Goal: Task Accomplishment & Management: Use online tool/utility

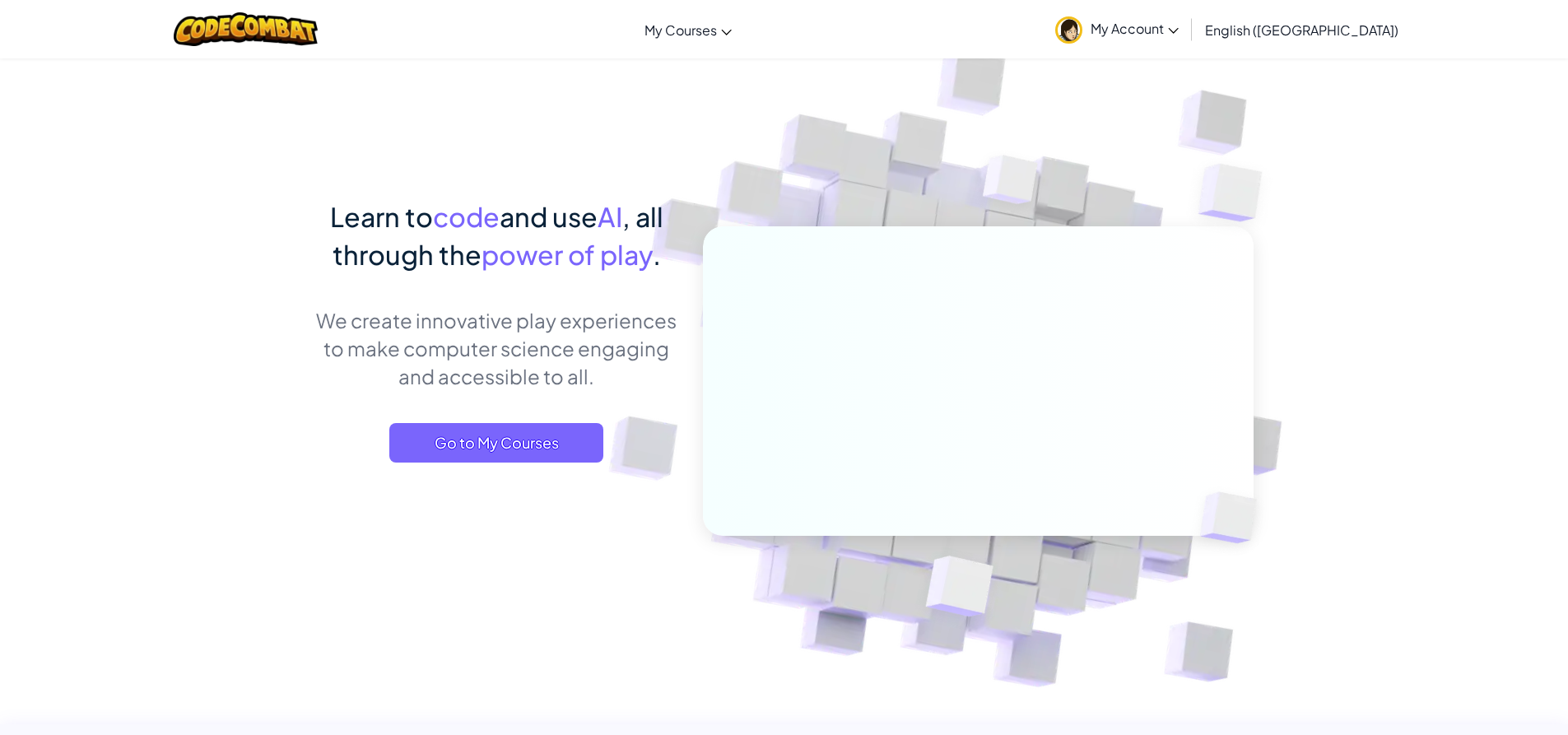
click at [759, 54] on div "Toggle navigation My Courses CodeCombat Classroom Ozaria Classroom AI League Es…" at bounding box center [784, 29] width 1576 height 59
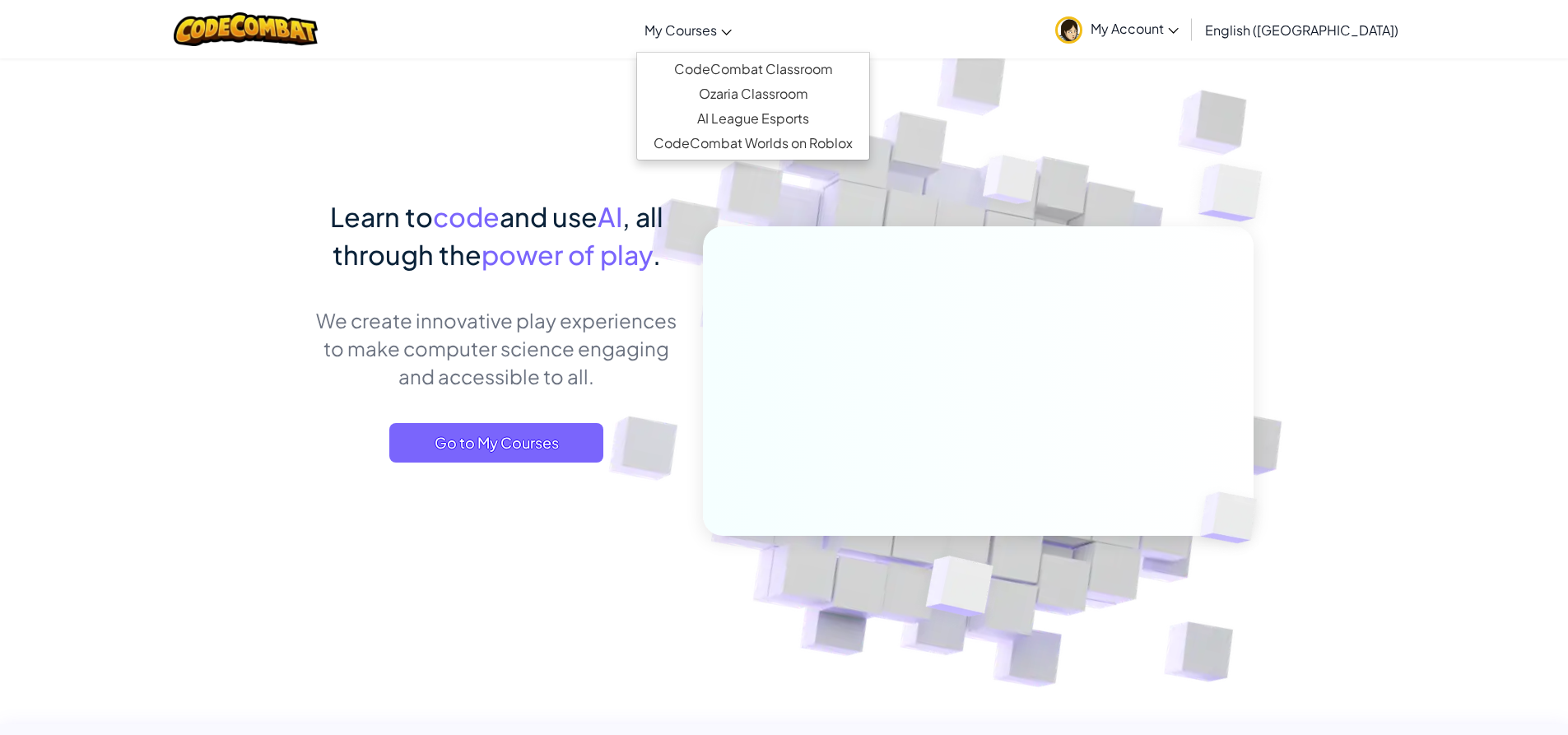
click at [717, 33] on span "My Courses" at bounding box center [681, 30] width 73 height 18
click at [717, 35] on span "My Courses" at bounding box center [681, 30] width 73 height 18
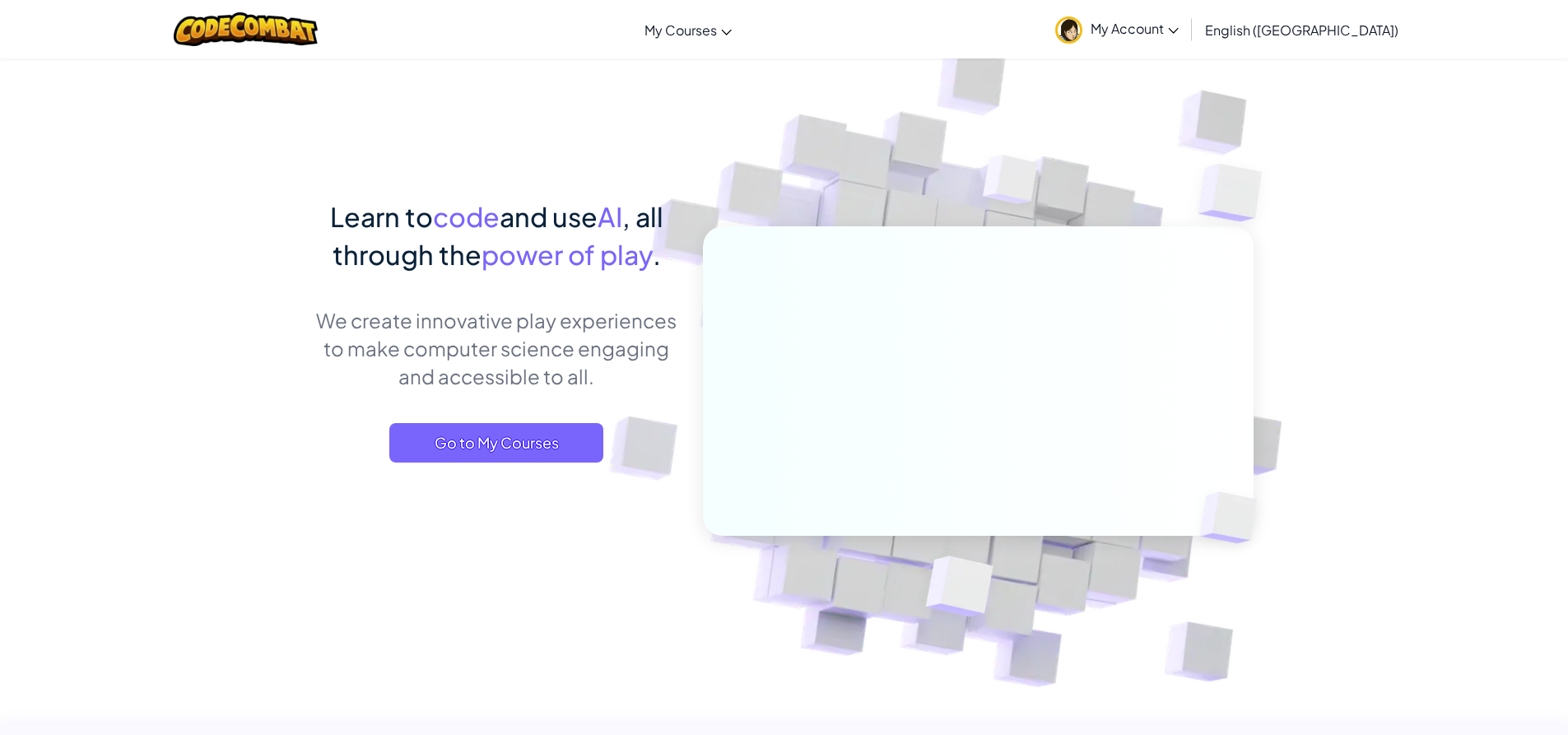
click at [1179, 35] on span "My Account" at bounding box center [1135, 28] width 88 height 18
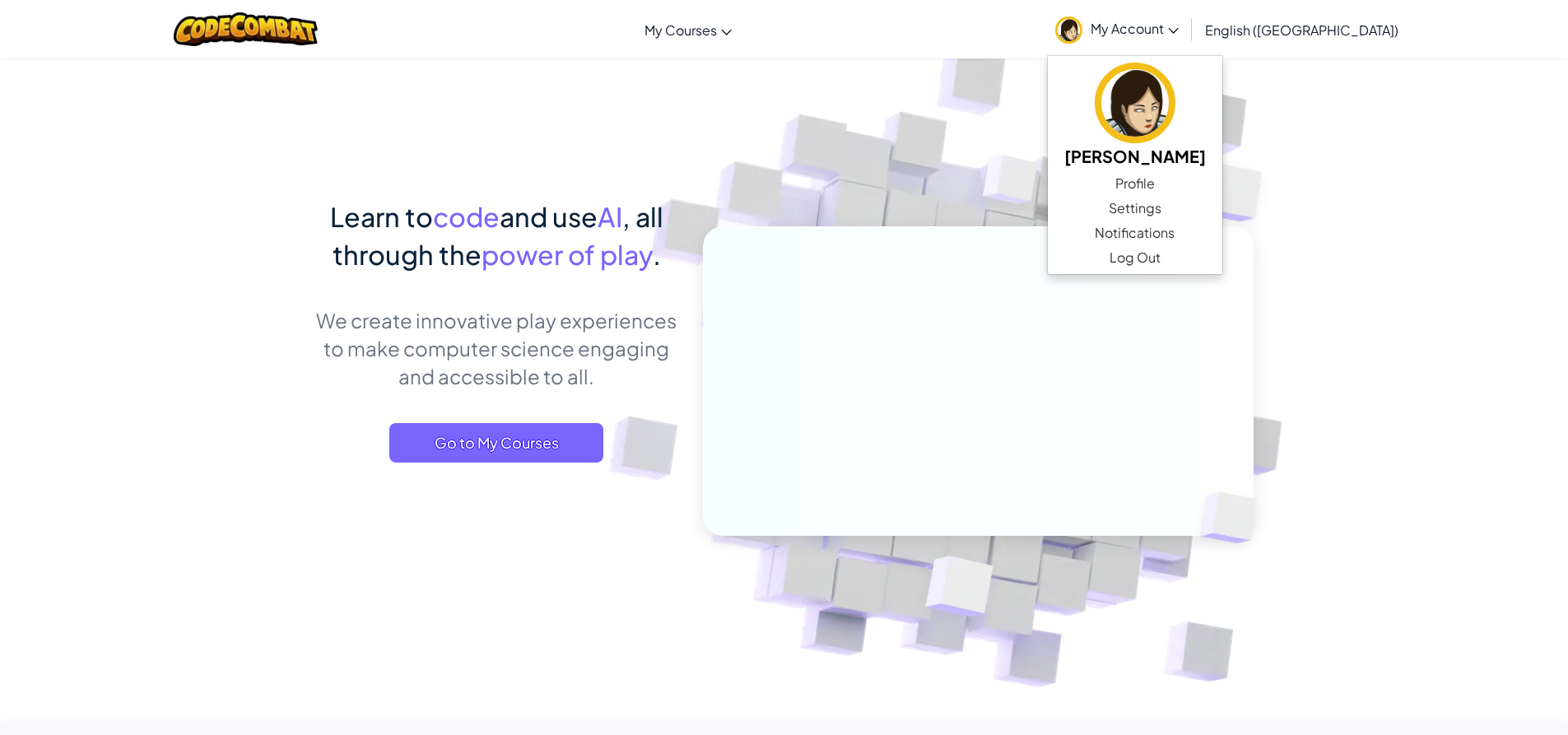
drag, startPoint x: 1312, startPoint y: 33, endPoint x: 1008, endPoint y: 75, distance: 306.9
click at [1311, 32] on span "English ([GEOGRAPHIC_DATA])" at bounding box center [1302, 30] width 193 height 18
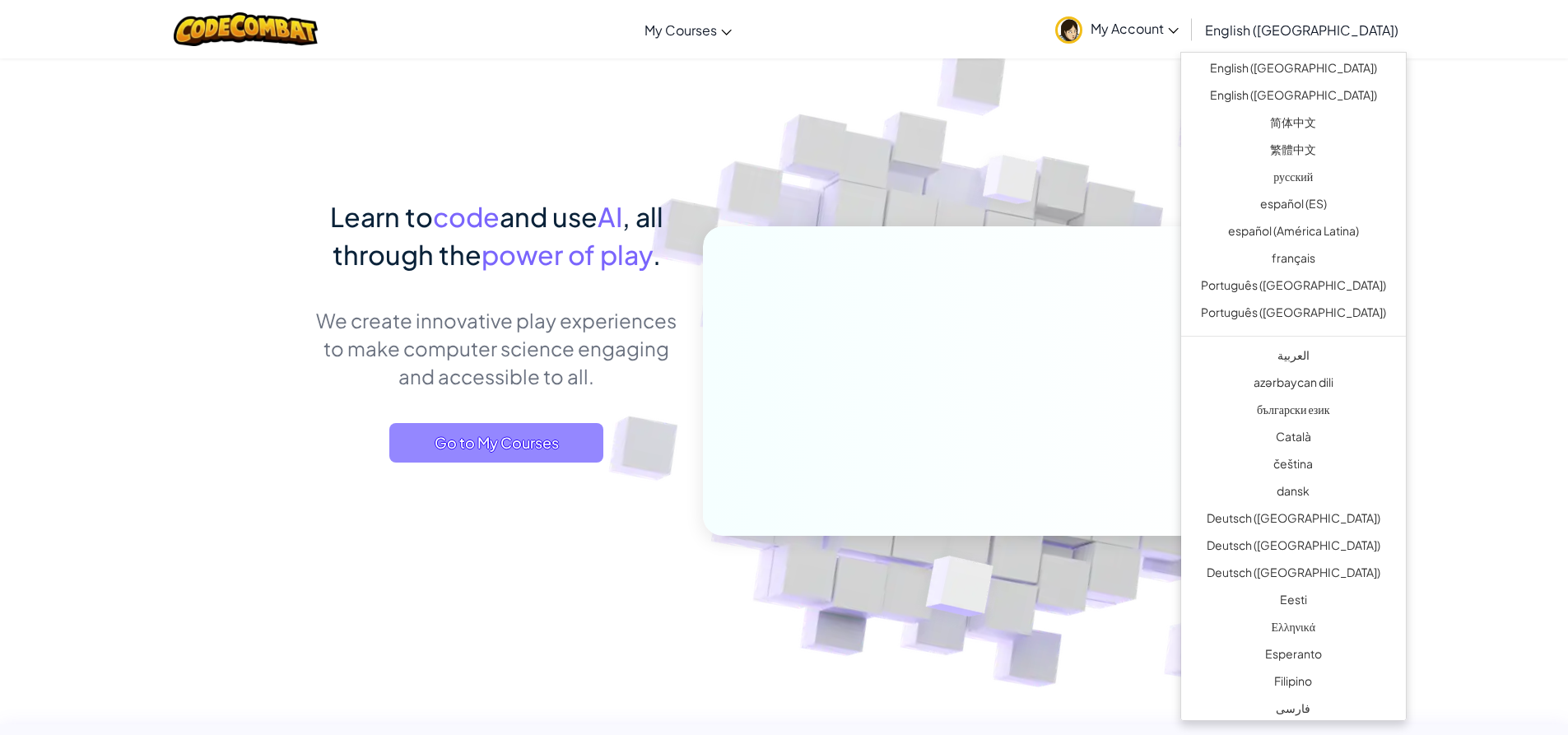
click at [537, 438] on span "Go to My Courses" at bounding box center [497, 443] width 214 height 39
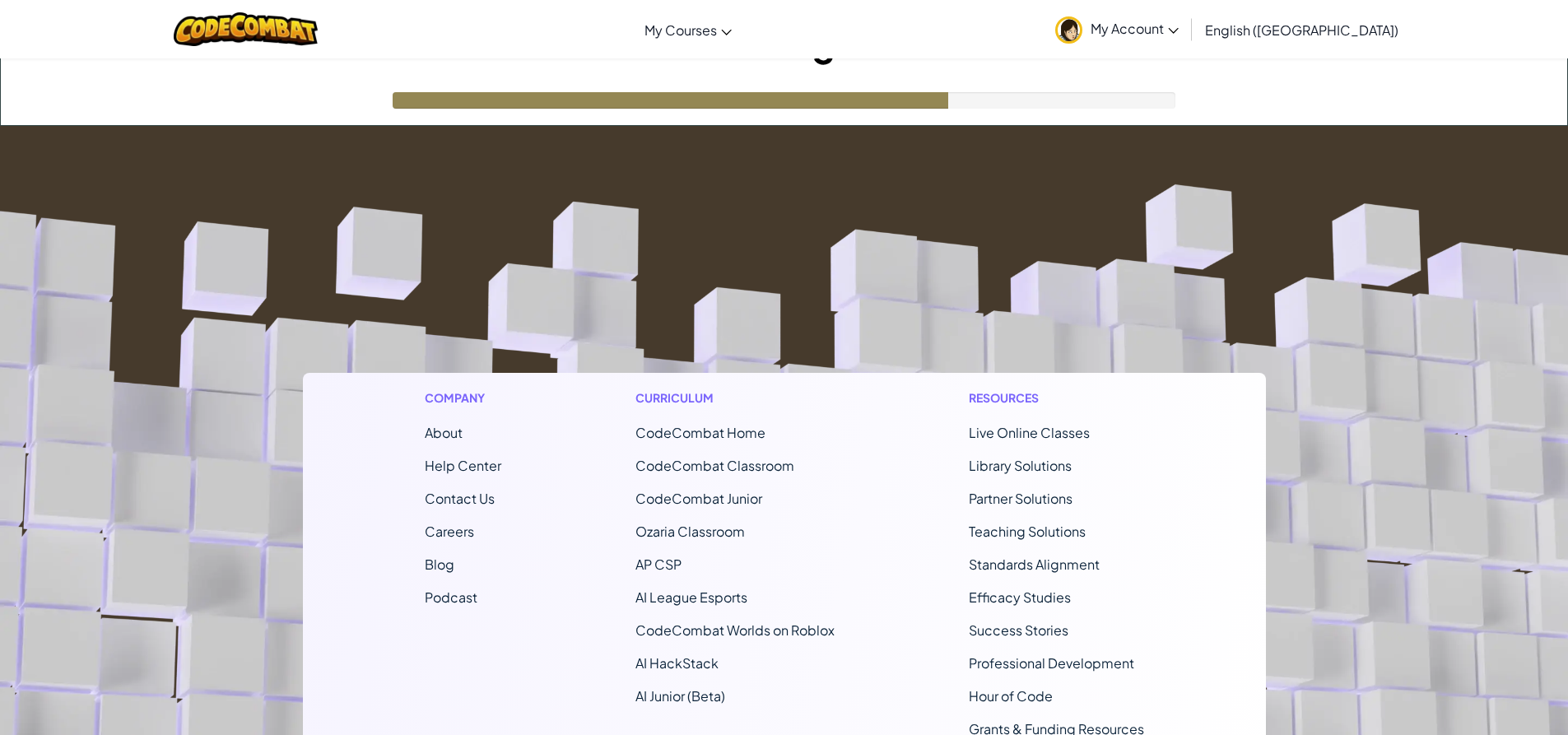
scroll to position [83, 0]
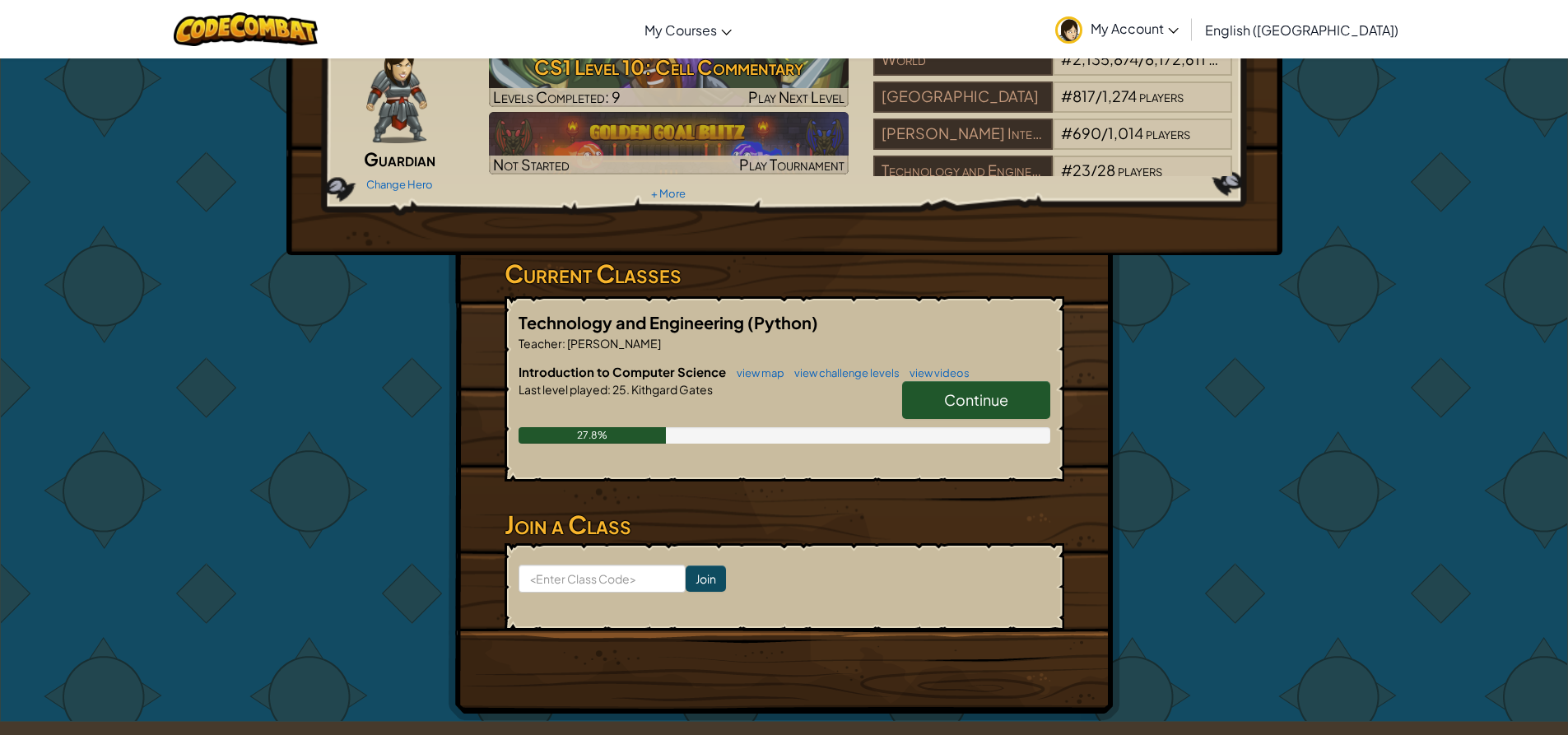
click at [910, 406] on link "Continue" at bounding box center [976, 400] width 148 height 38
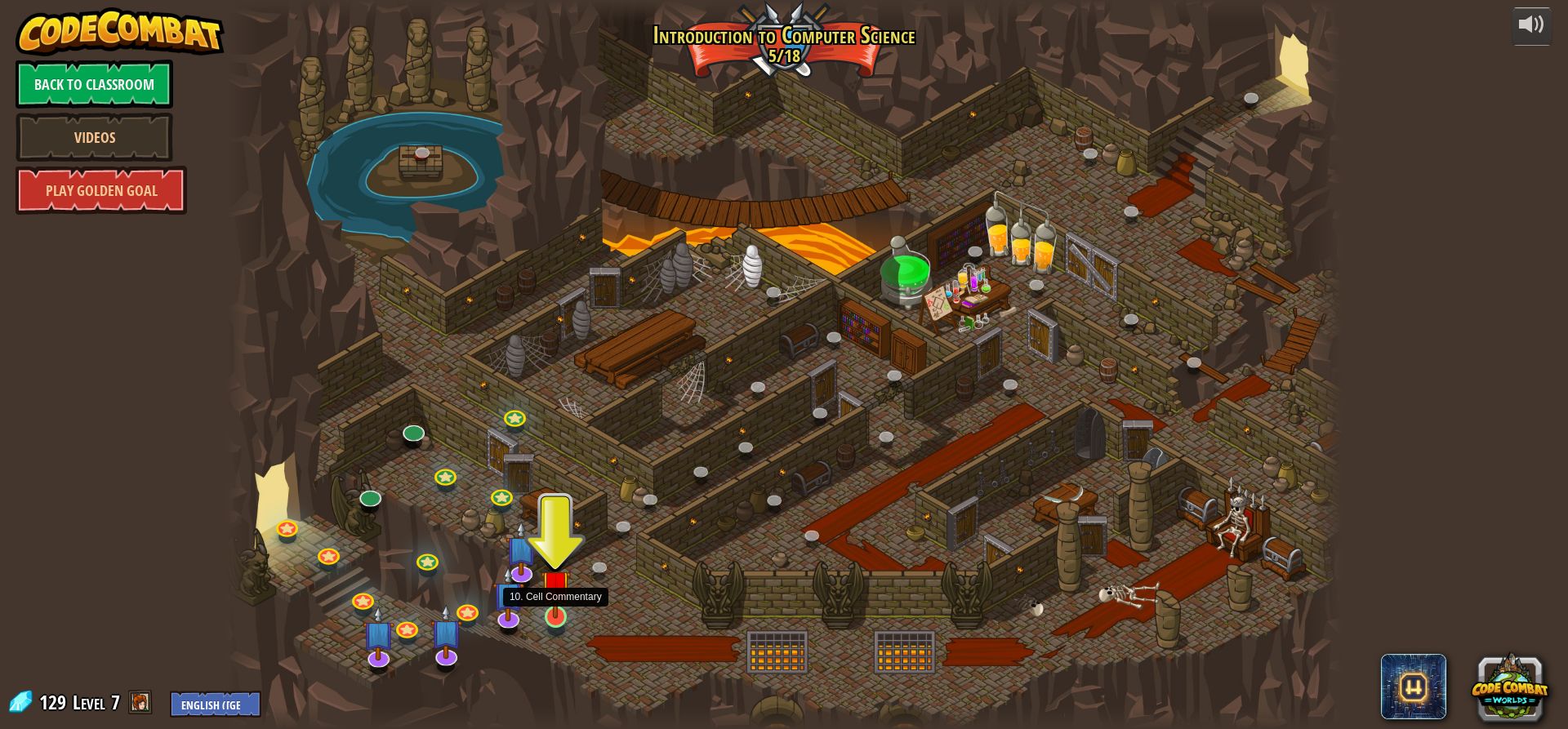
click at [564, 617] on img at bounding box center [555, 584] width 30 height 67
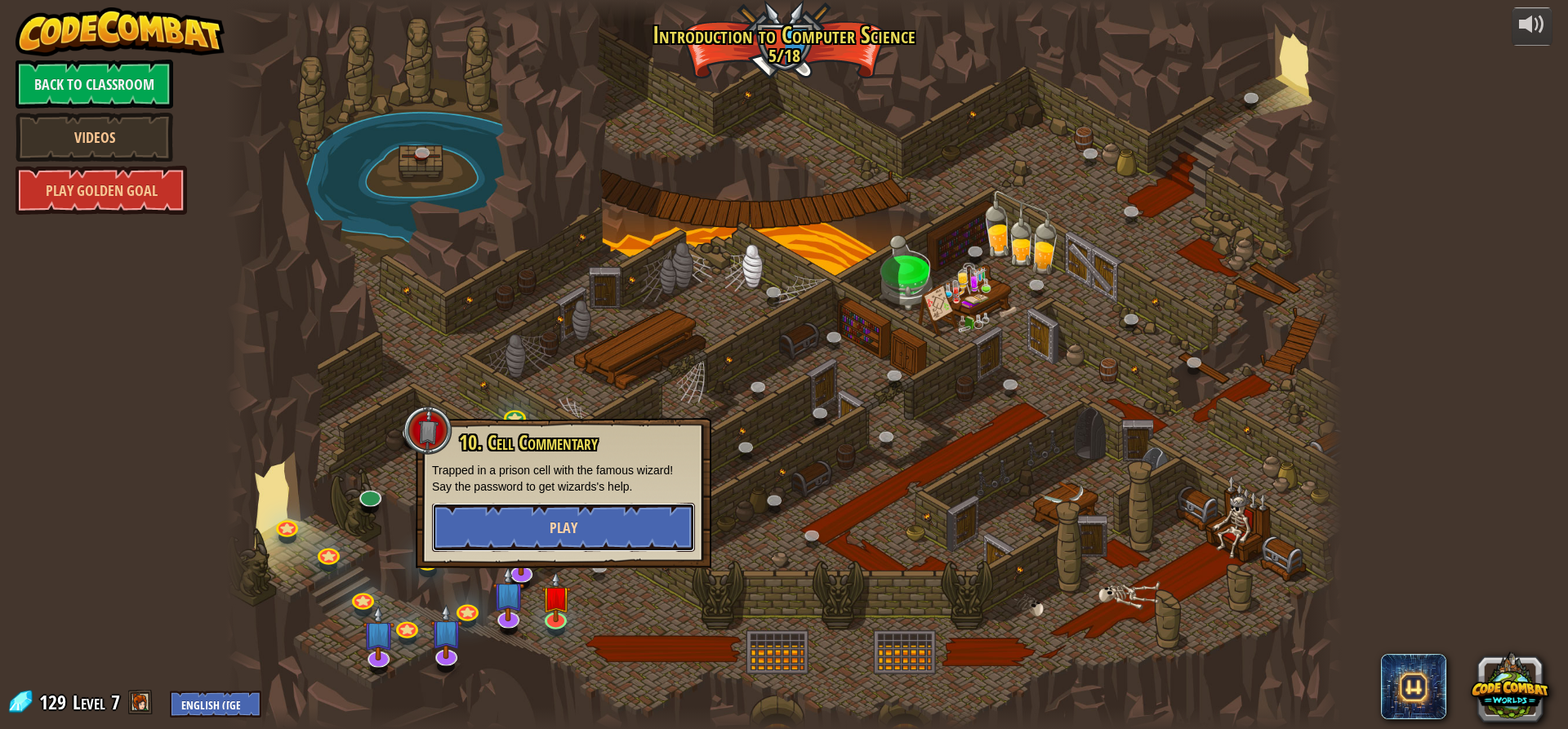
click at [576, 510] on button "Play" at bounding box center [563, 527] width 263 height 49
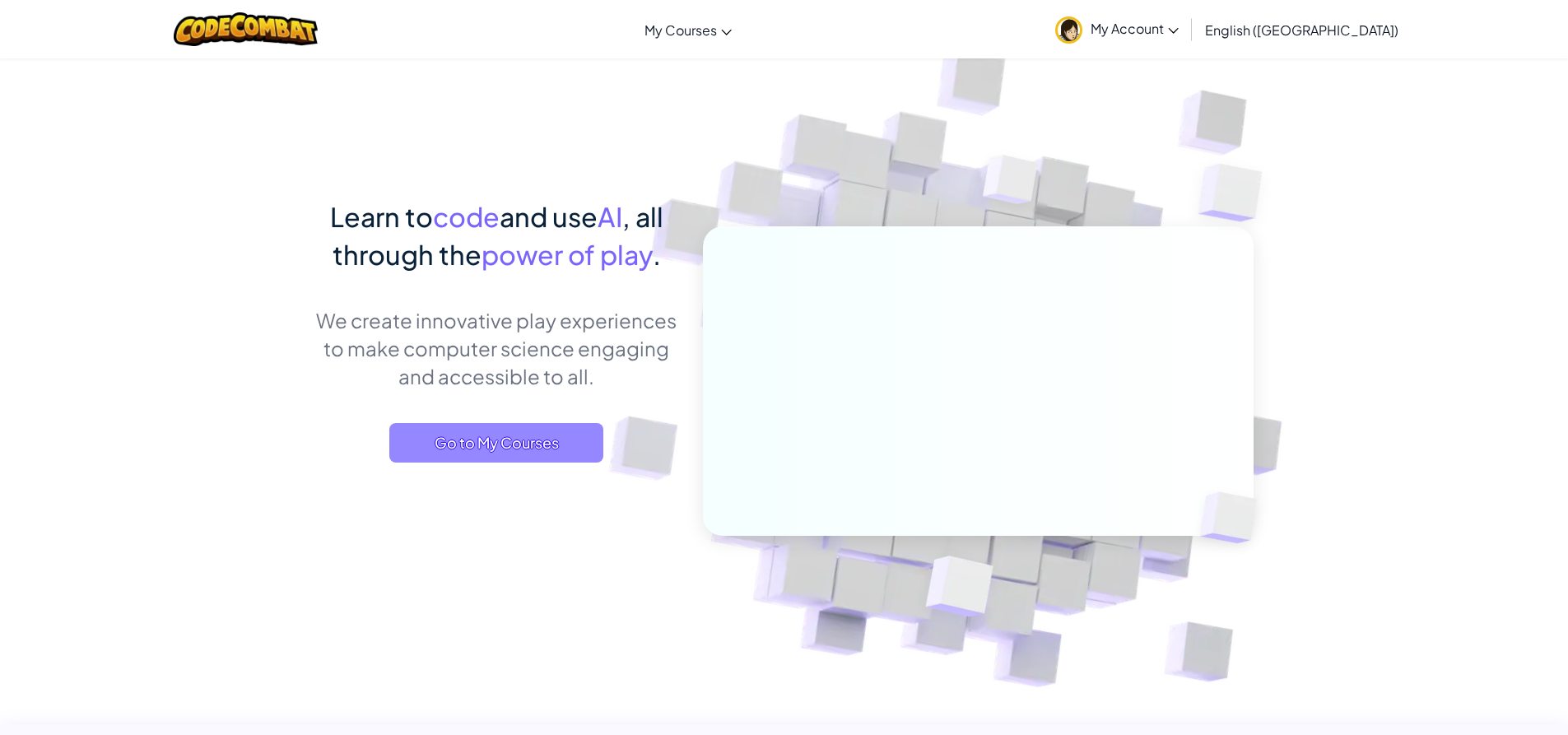
click at [485, 442] on span "Go to My Courses" at bounding box center [497, 443] width 214 height 39
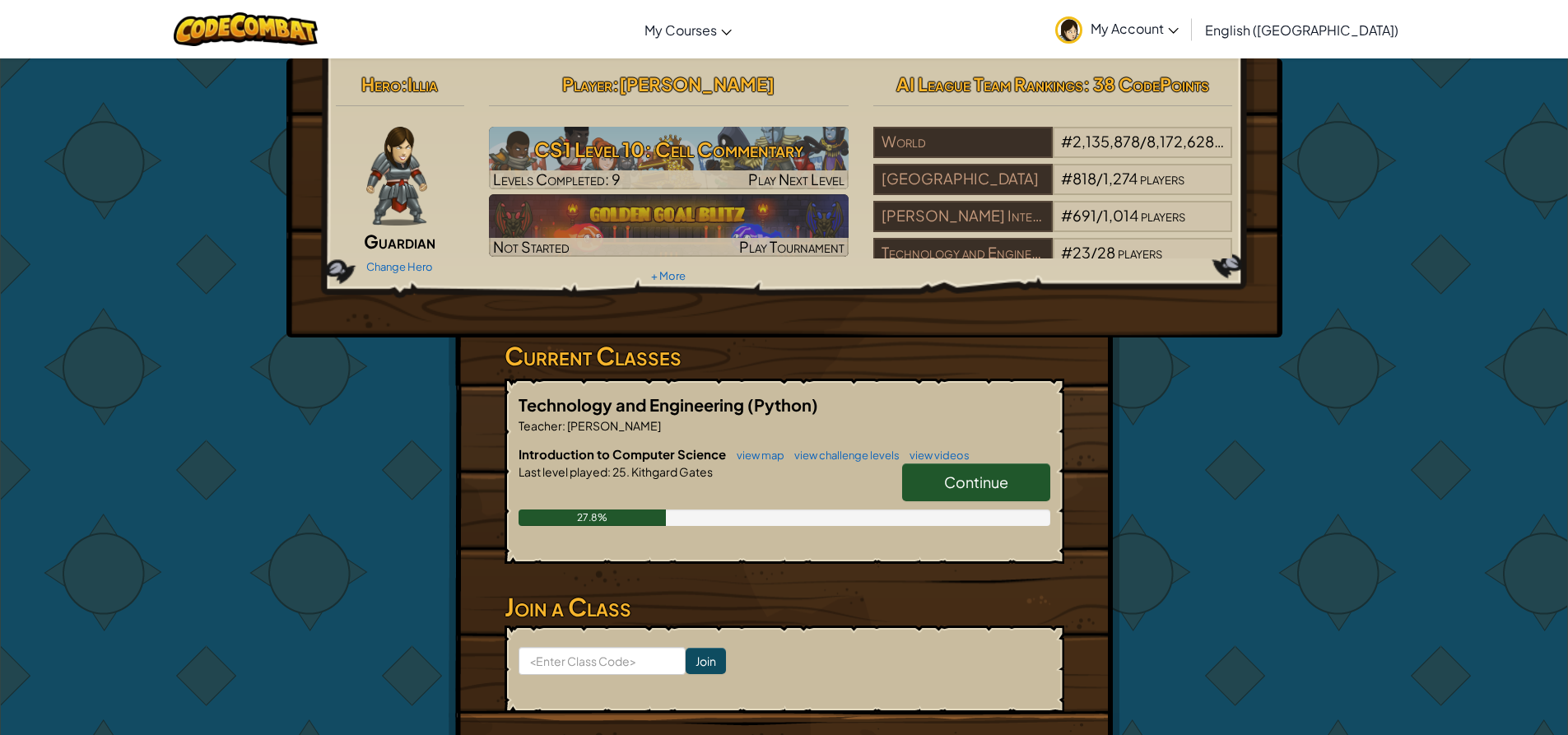
click at [986, 473] on span "Continue" at bounding box center [976, 482] width 64 height 19
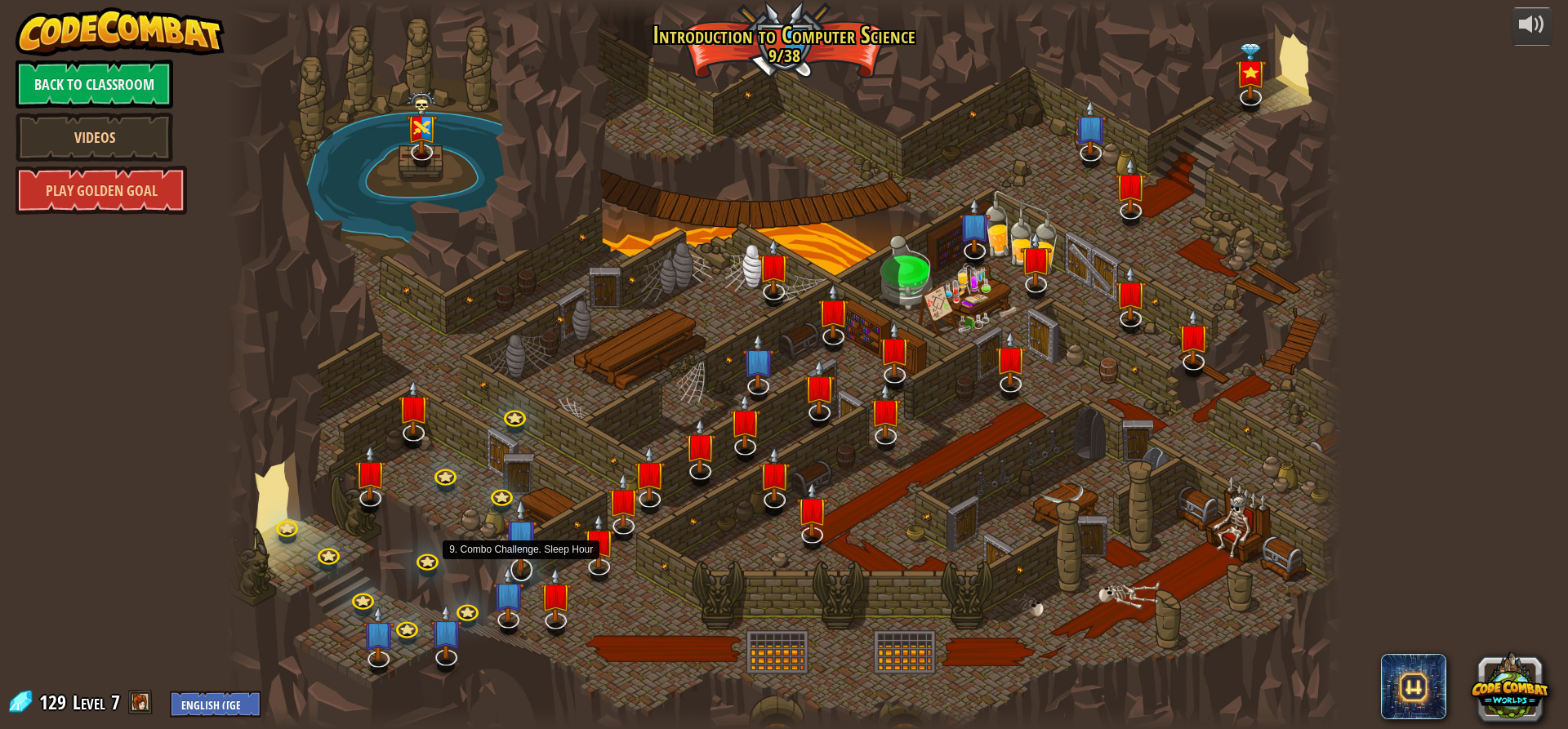
click at [515, 552] on img at bounding box center [520, 535] width 32 height 75
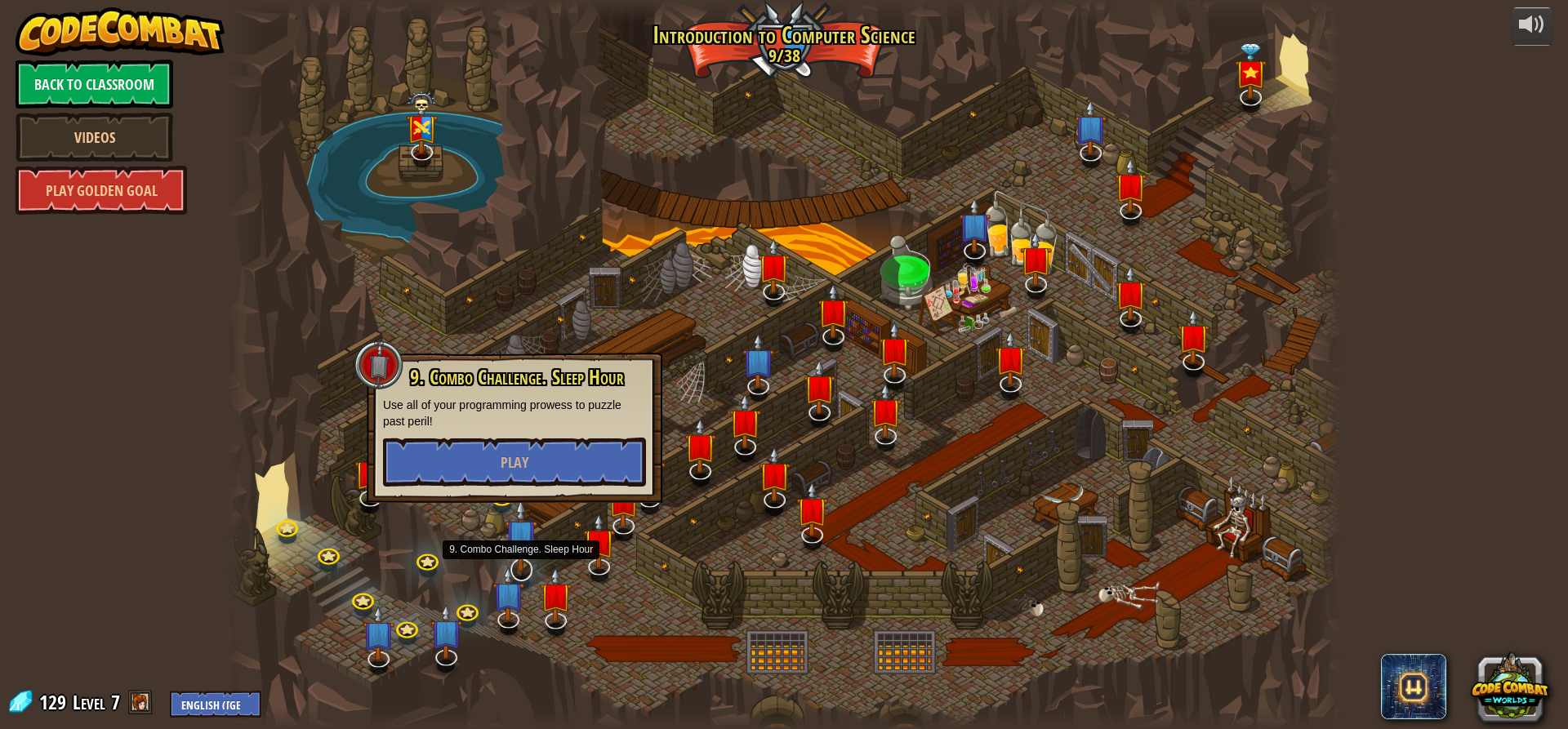
click at [535, 546] on img at bounding box center [520, 535] width 32 height 75
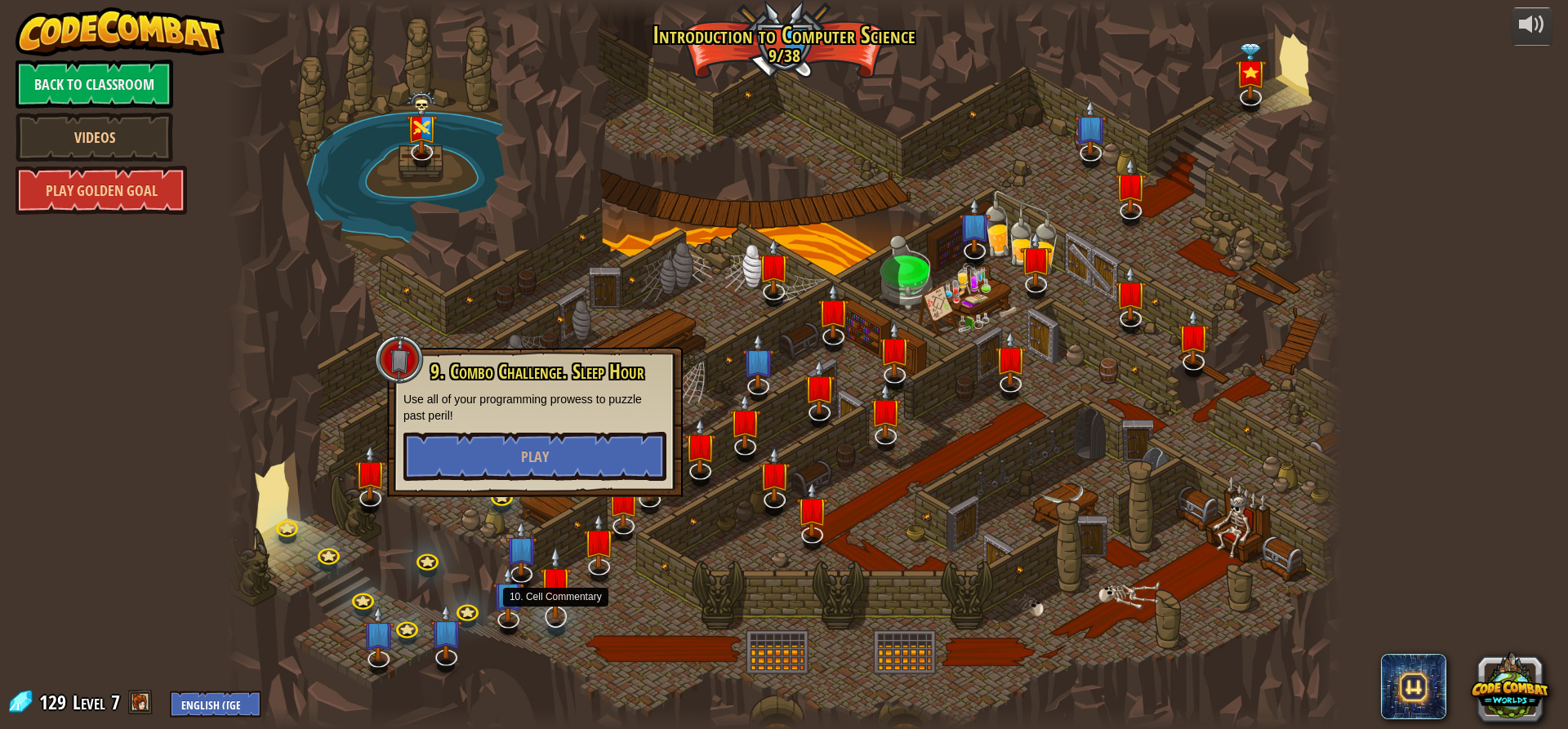
drag, startPoint x: 552, startPoint y: 592, endPoint x: 553, endPoint y: 583, distance: 9.1
click at [553, 592] on img at bounding box center [555, 582] width 32 height 75
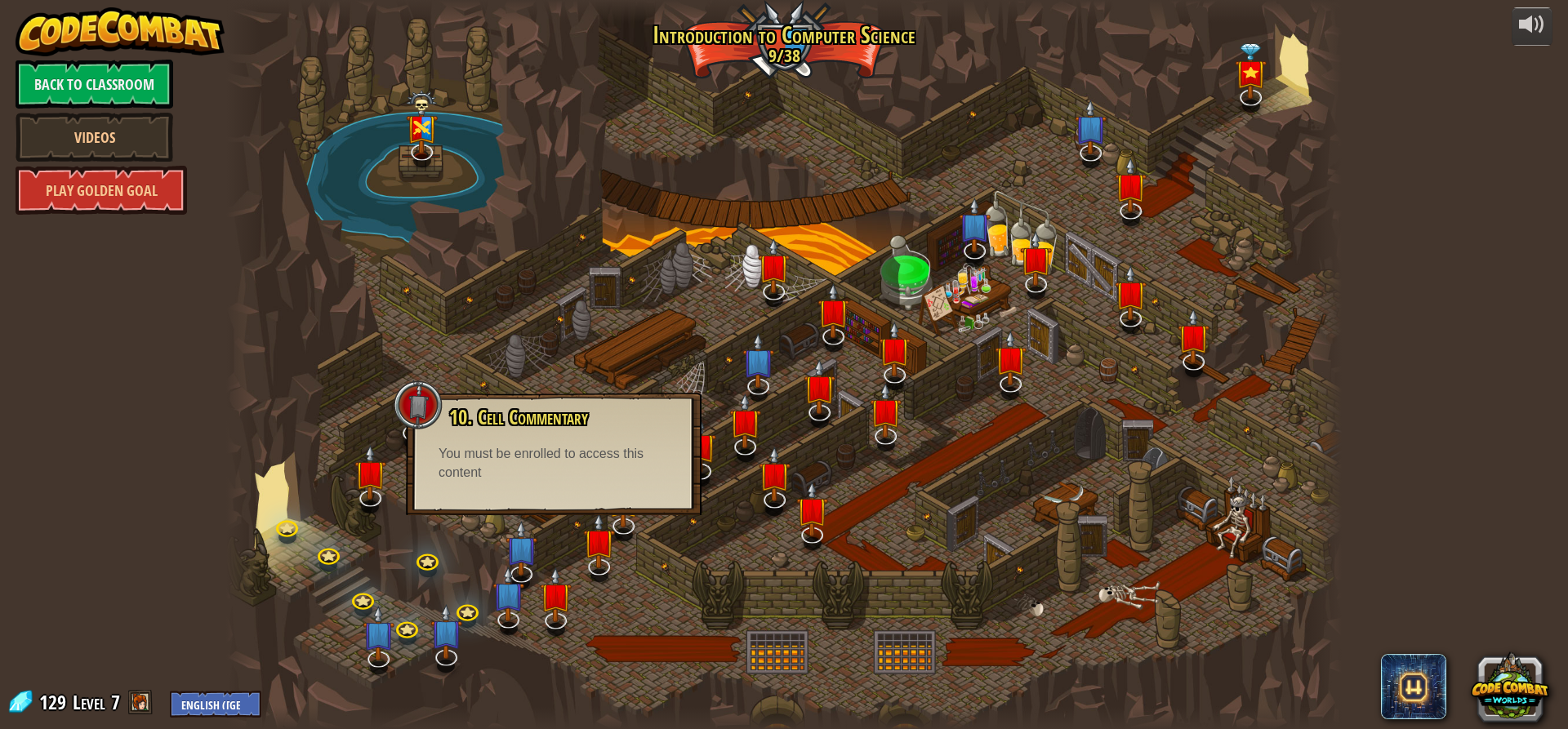
click at [526, 594] on div at bounding box center [783, 364] width 1115 height 729
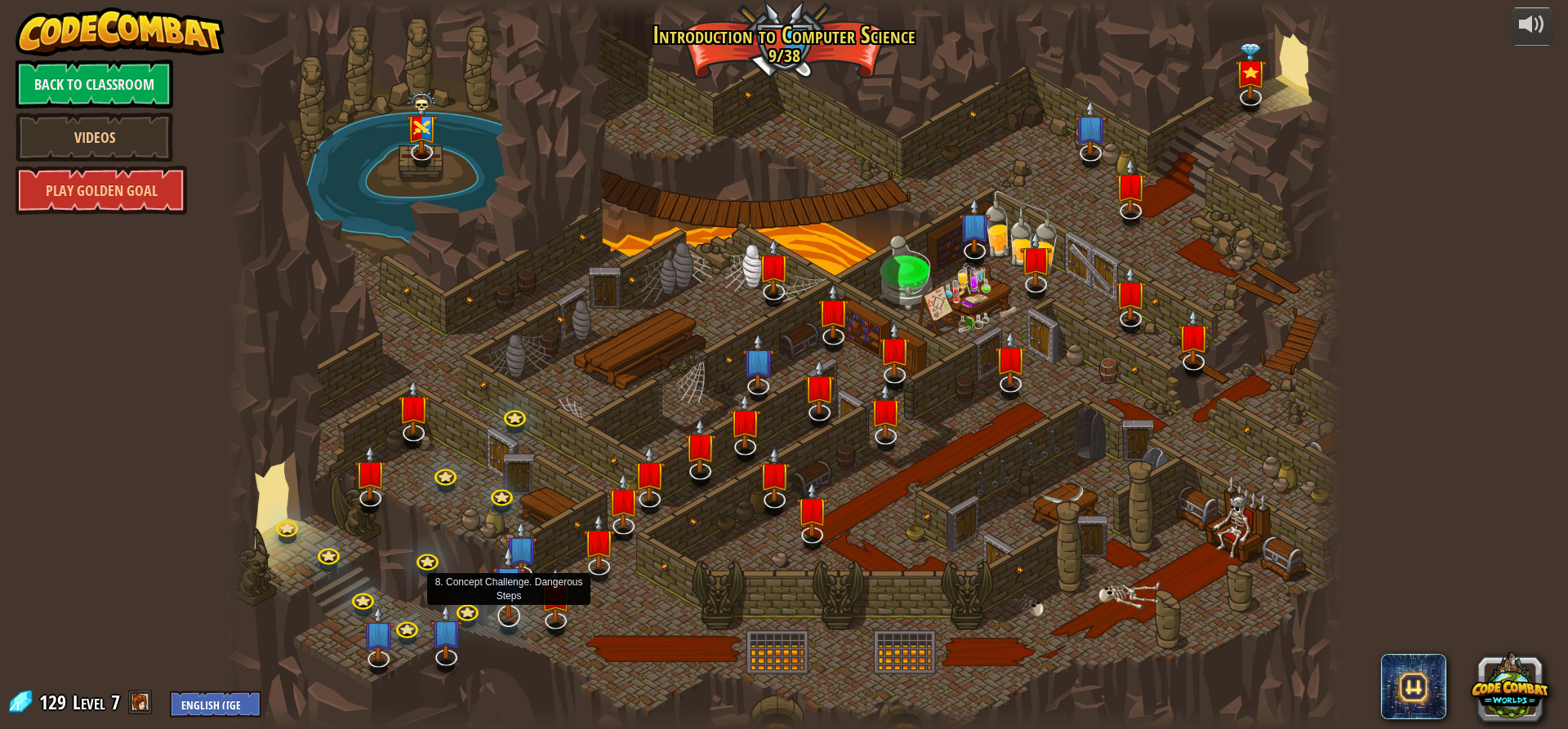
click at [507, 594] on img at bounding box center [508, 581] width 32 height 75
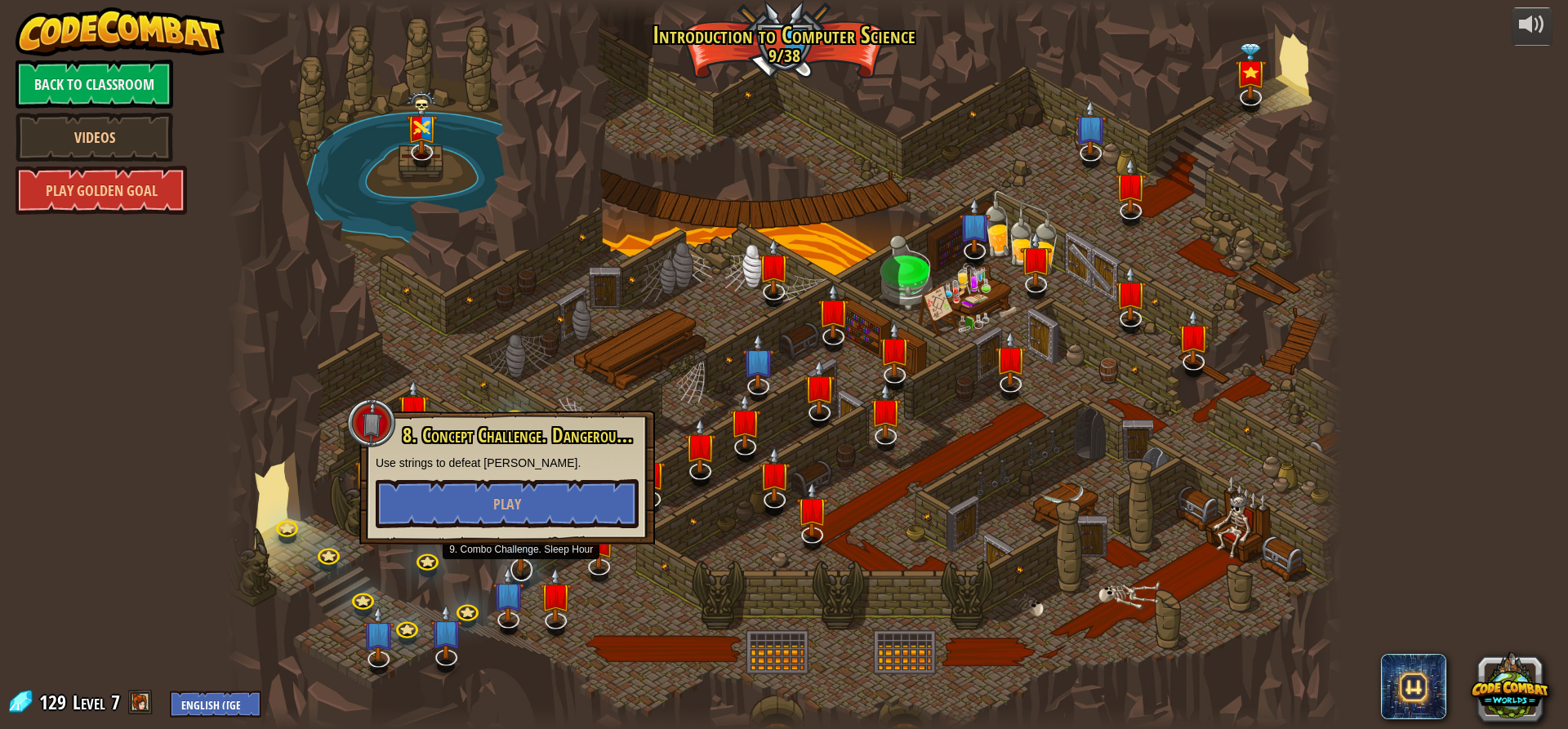
click at [516, 550] on img at bounding box center [520, 535] width 32 height 75
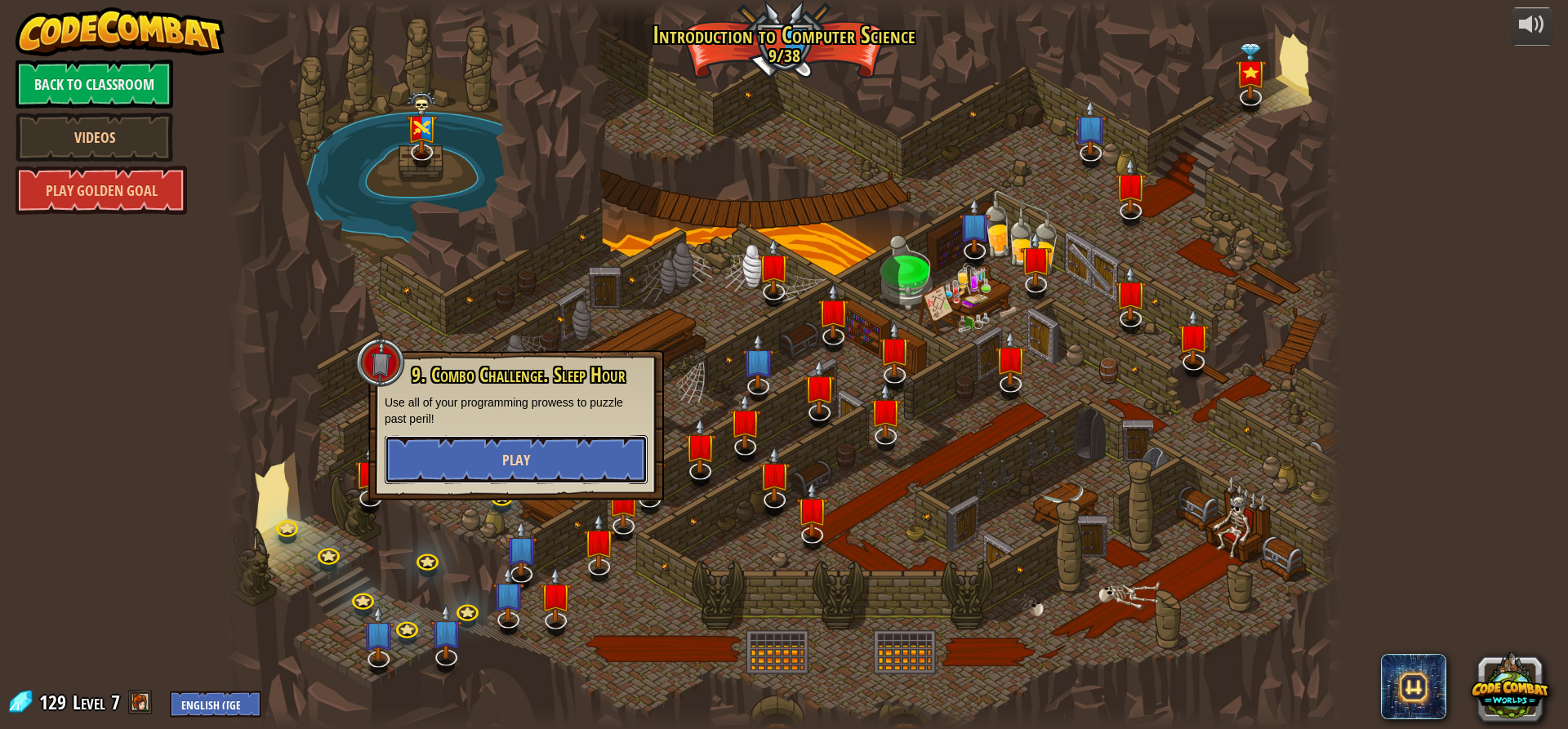
click at [534, 453] on button "Play" at bounding box center [516, 460] width 263 height 49
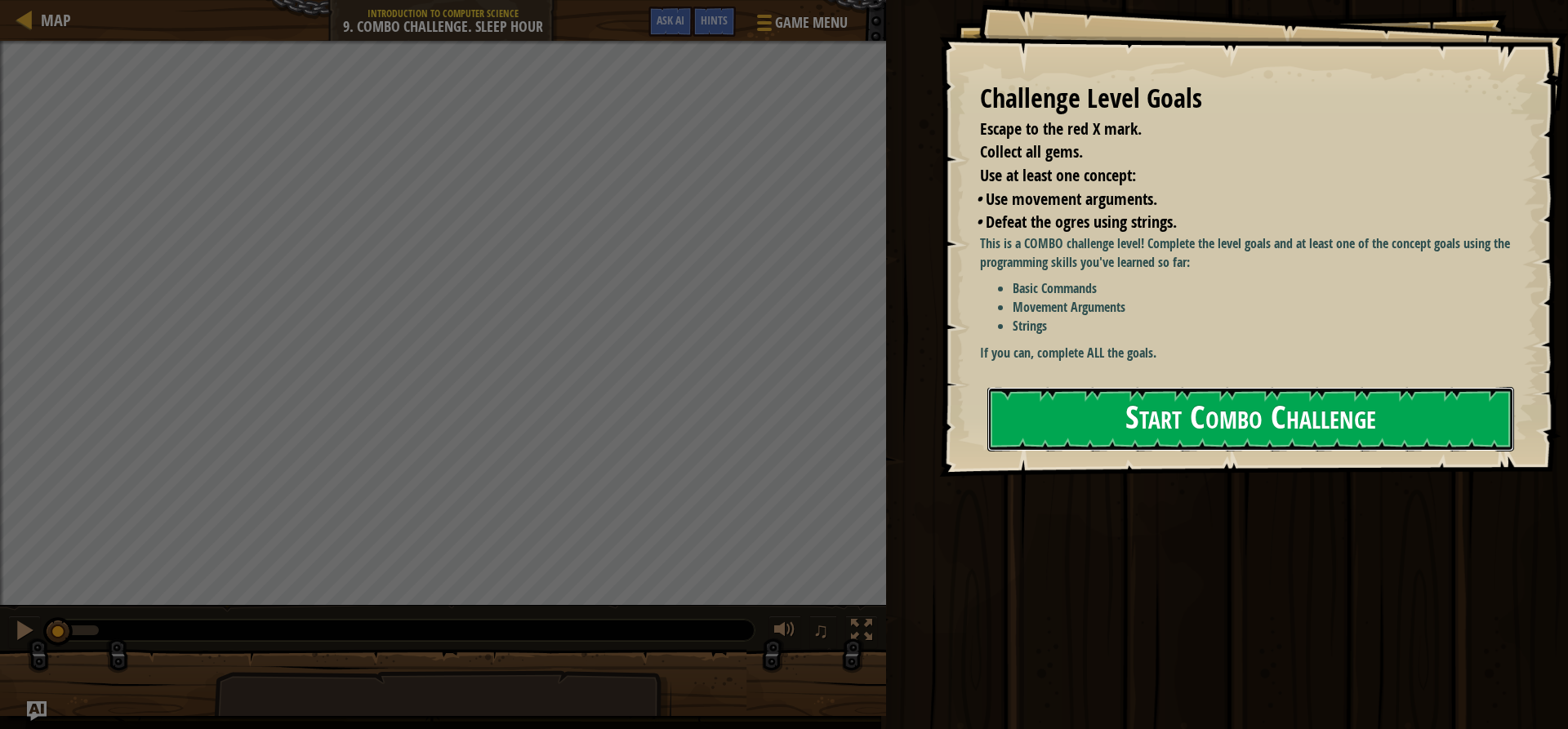
click at [1291, 415] on button "Start Combo Challenge" at bounding box center [1250, 420] width 527 height 65
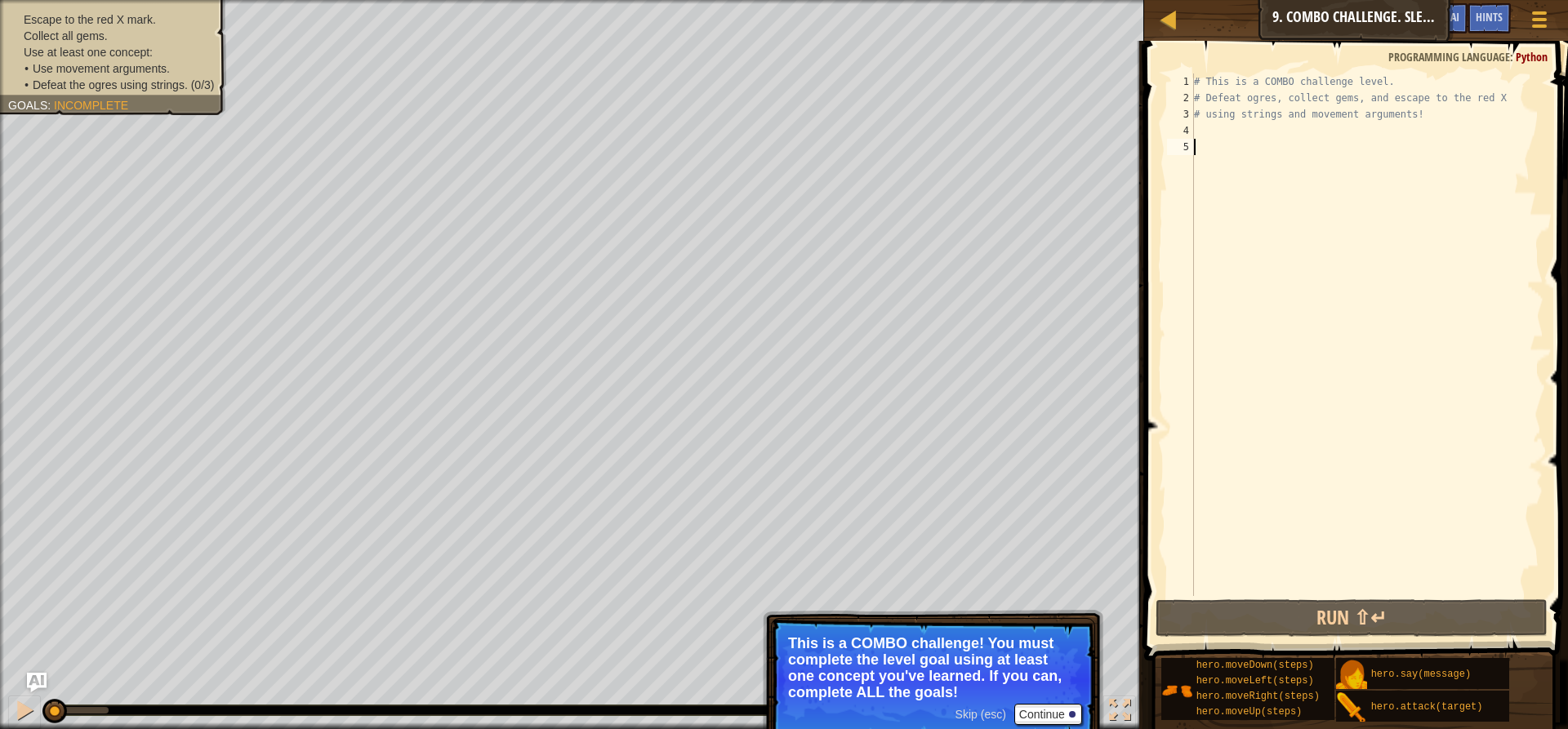
type textarea "h"
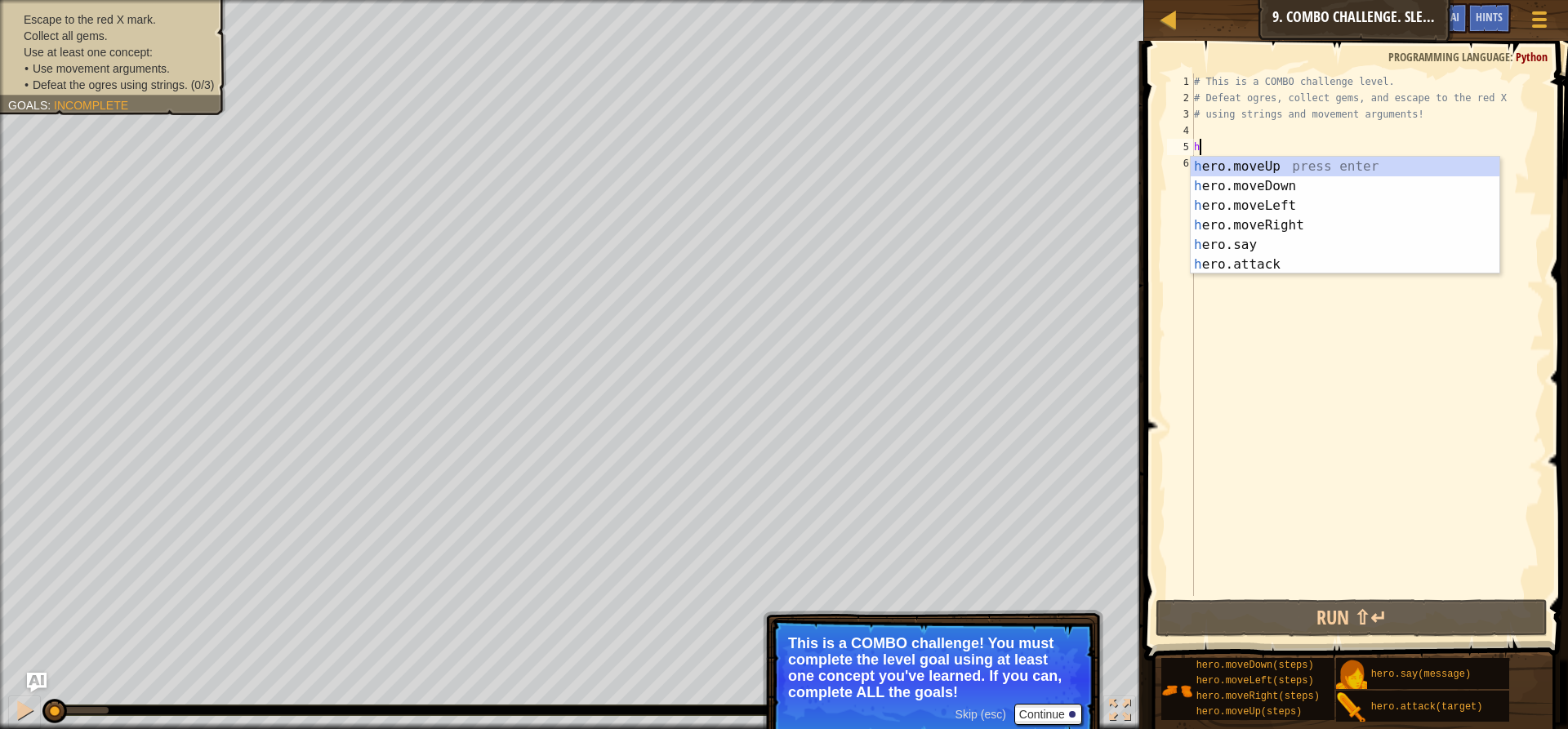
scroll to position [7, 0]
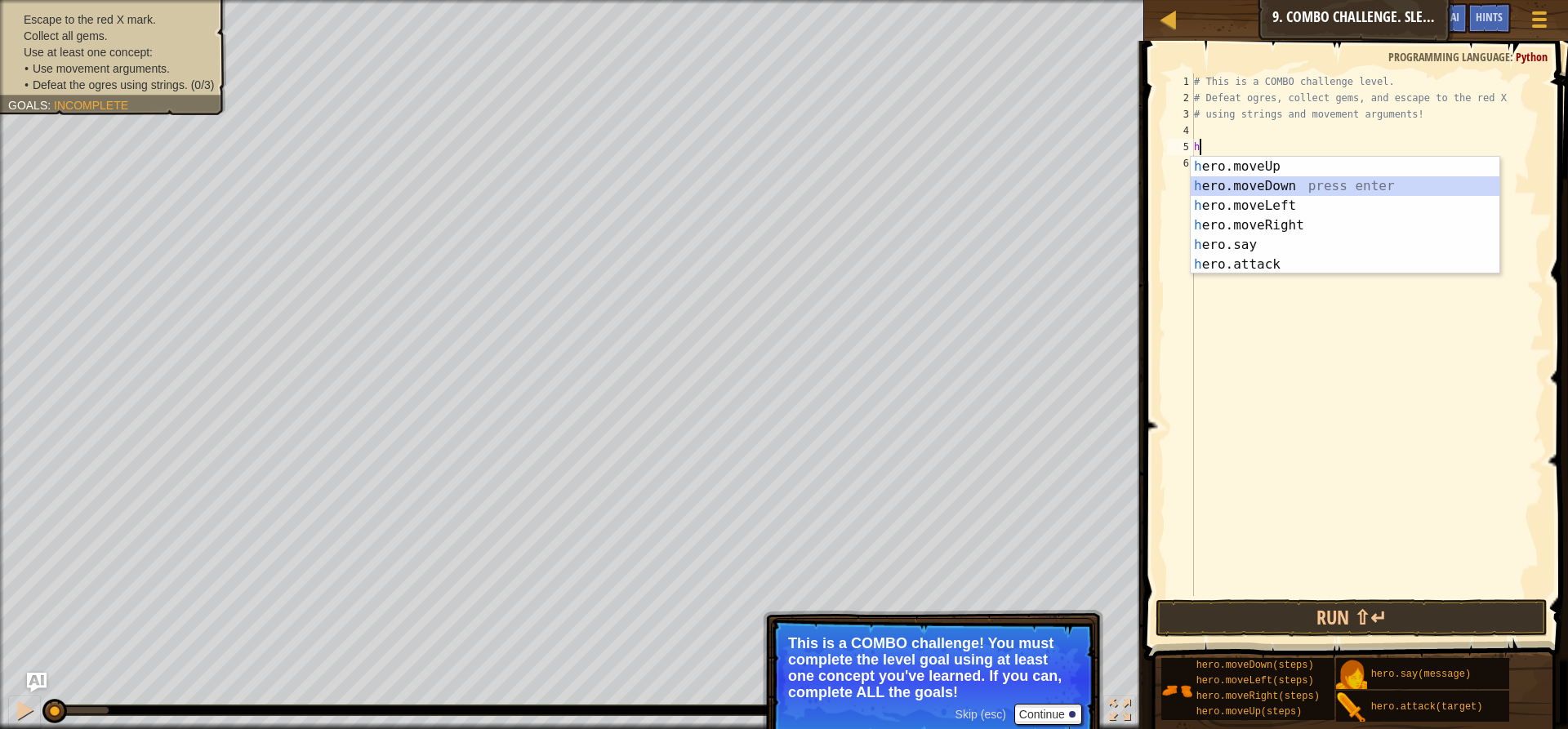
click at [1304, 178] on div "h ero.moveUp press enter h ero.moveDown press enter h ero.moveLeft press enter …" at bounding box center [1345, 235] width 309 height 157
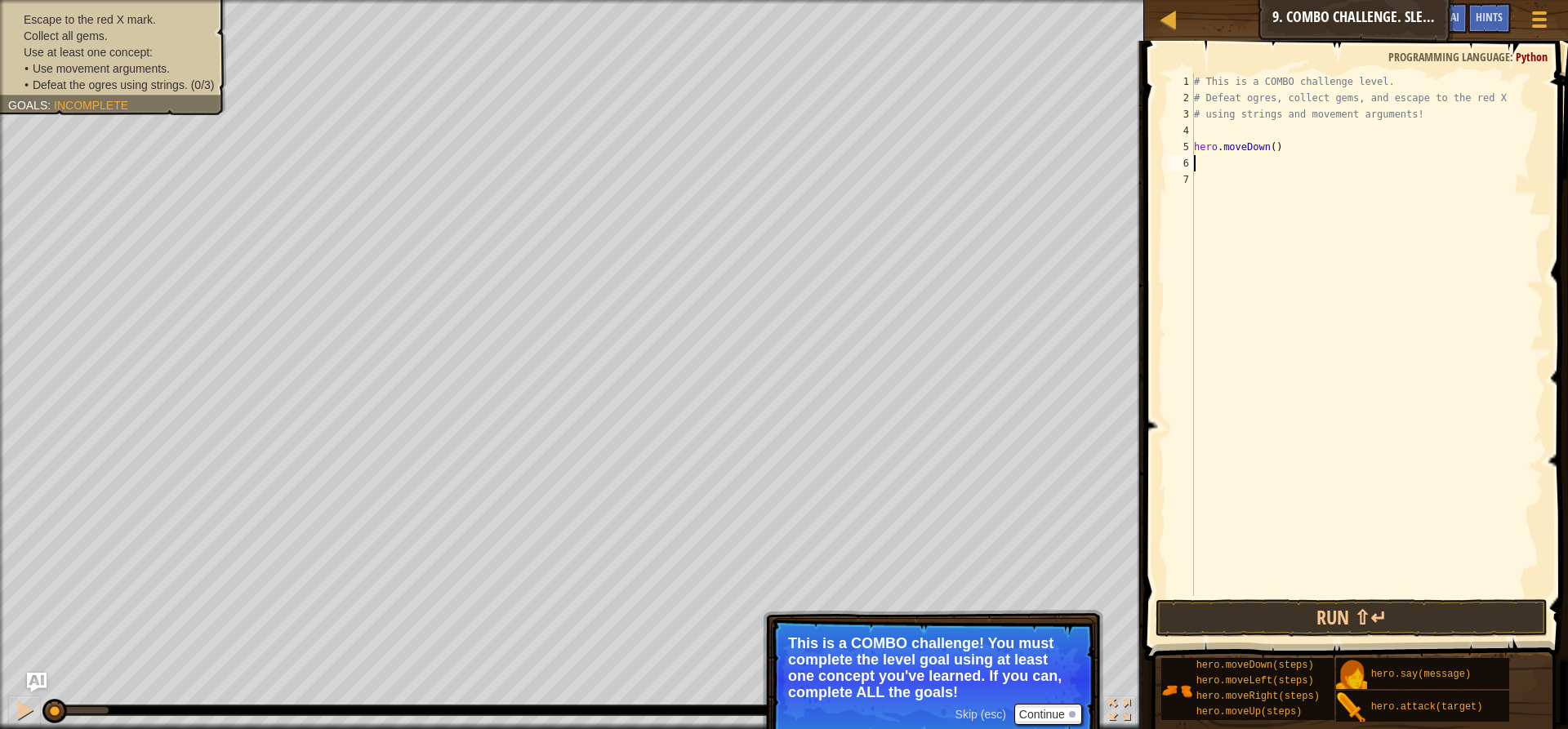
type textarea "h"
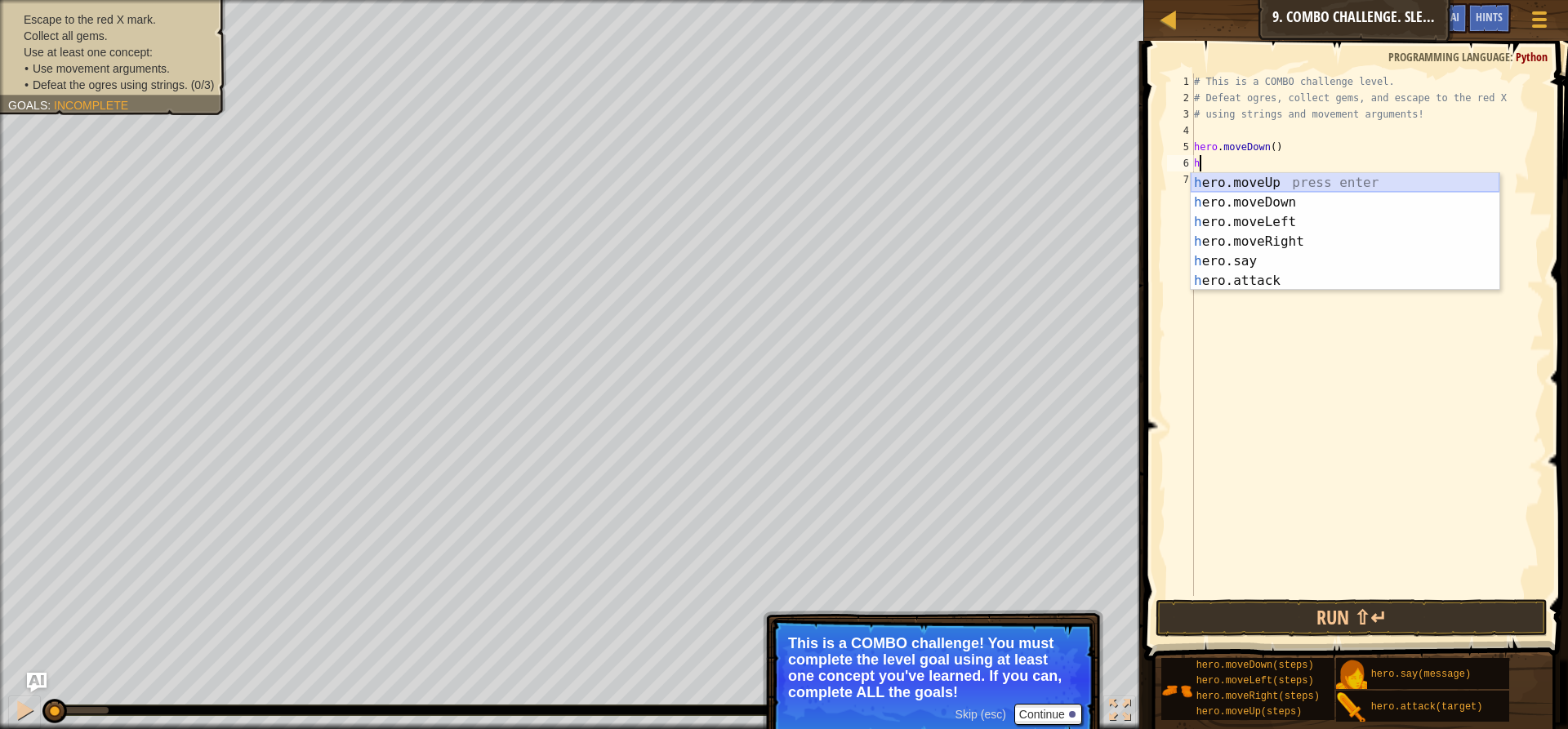
click at [1275, 182] on div "h ero.moveUp press enter h ero.moveDown press enter h ero.moveLeft press enter …" at bounding box center [1345, 252] width 309 height 157
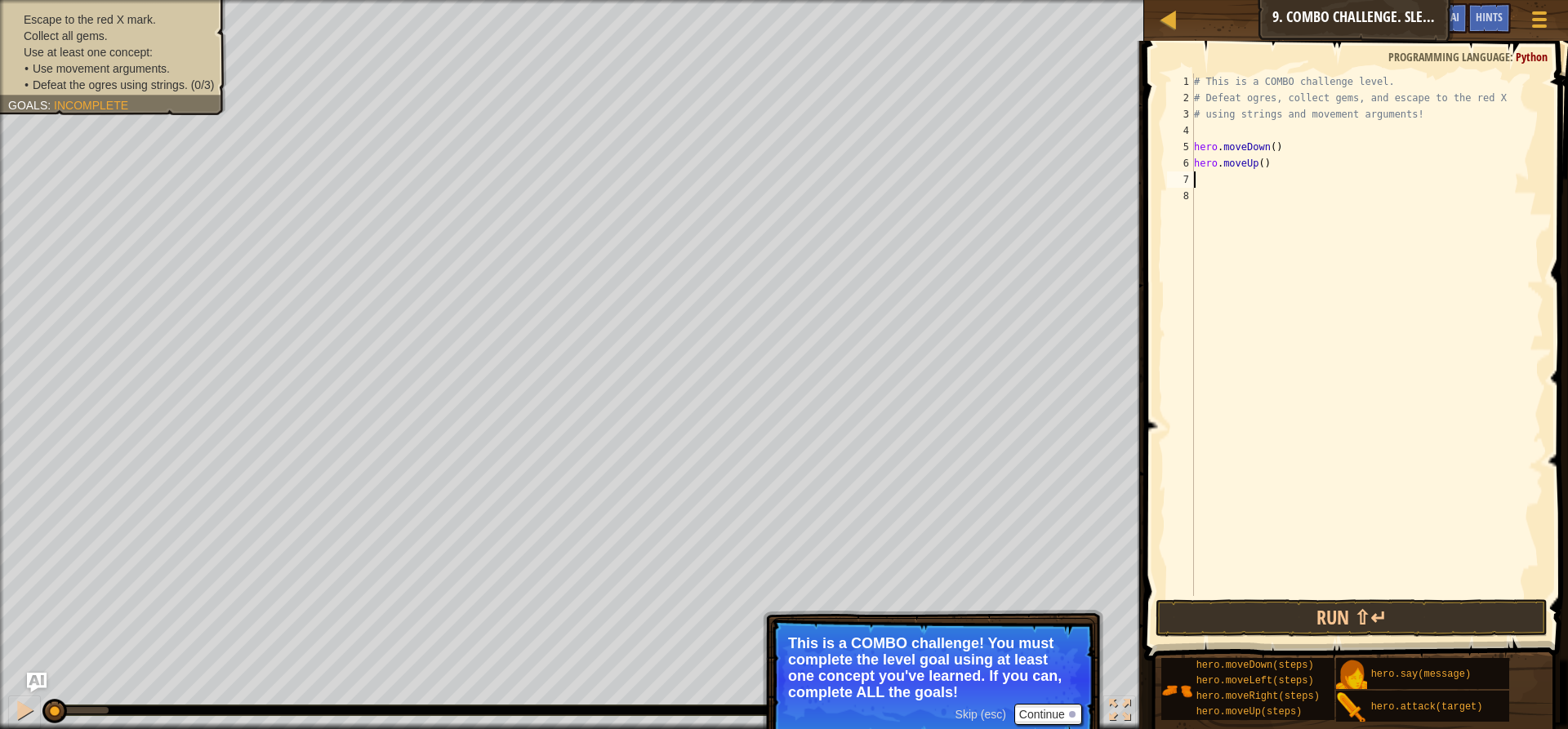
click at [1259, 169] on div "# This is a COMBO challenge level. # Defeat [PERSON_NAME], collect gems, and es…" at bounding box center [1367, 352] width 352 height 556
click at [1265, 170] on div "# This is a COMBO challenge level. # Defeat [PERSON_NAME], collect gems, and es…" at bounding box center [1367, 352] width 352 height 556
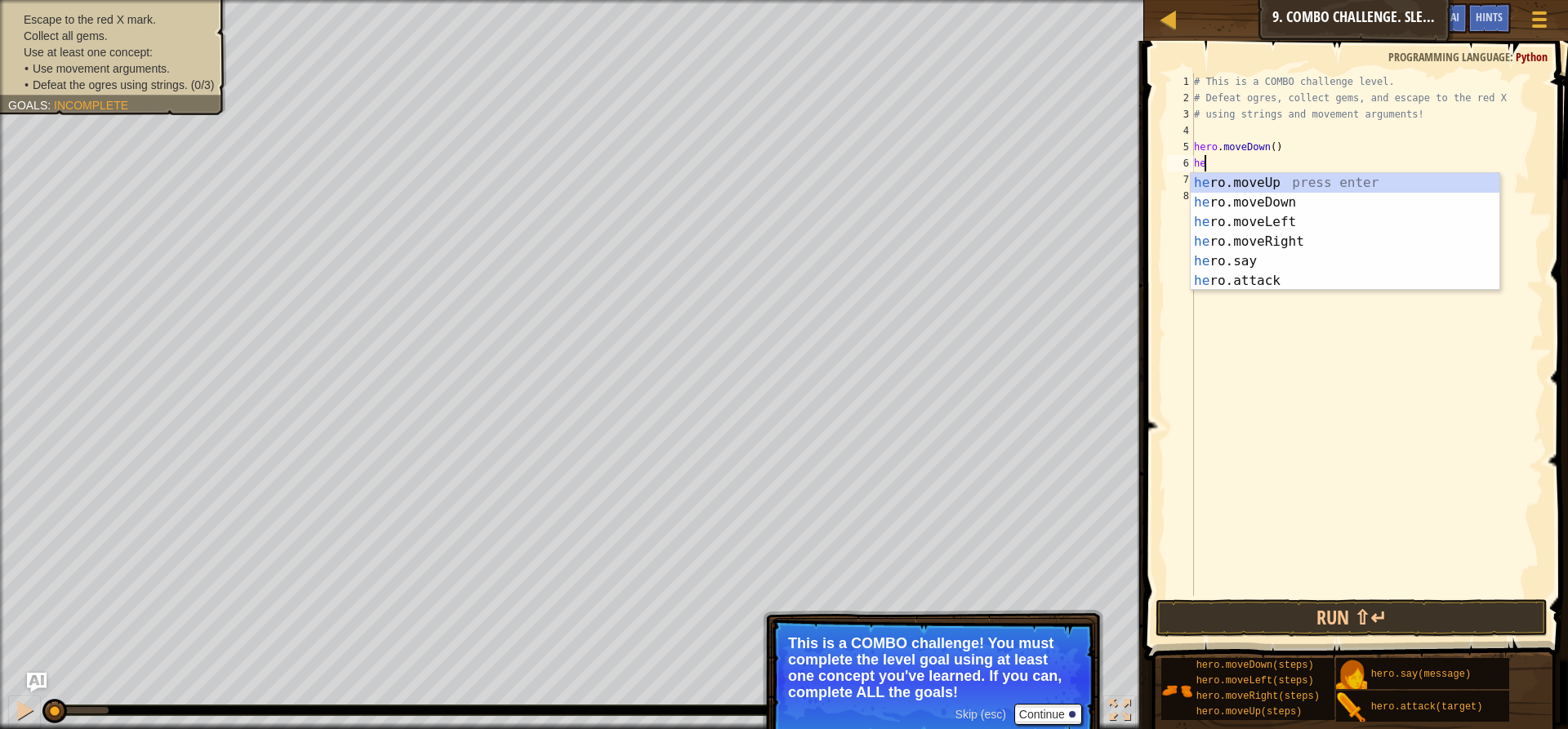
type textarea "h"
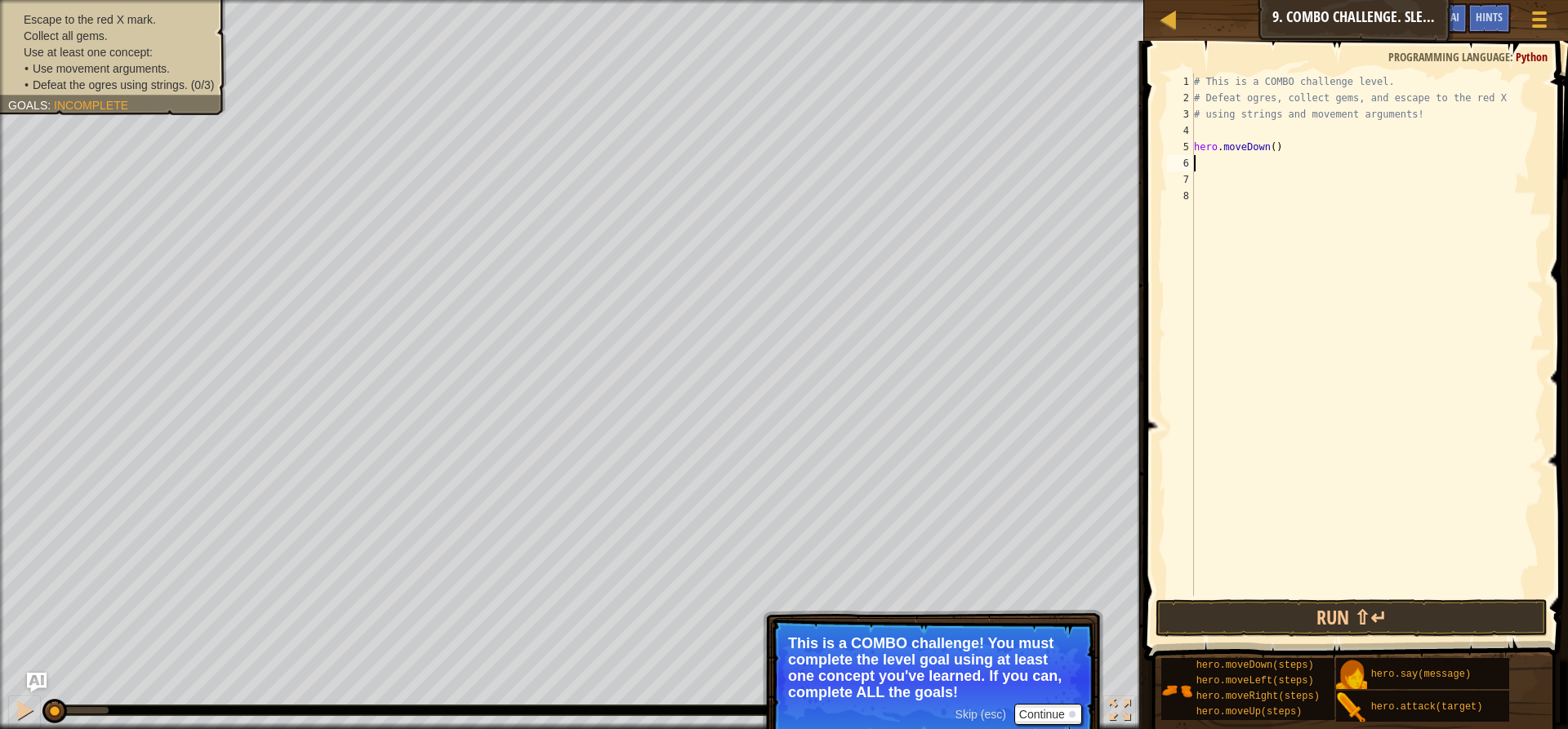
type textarea "m"
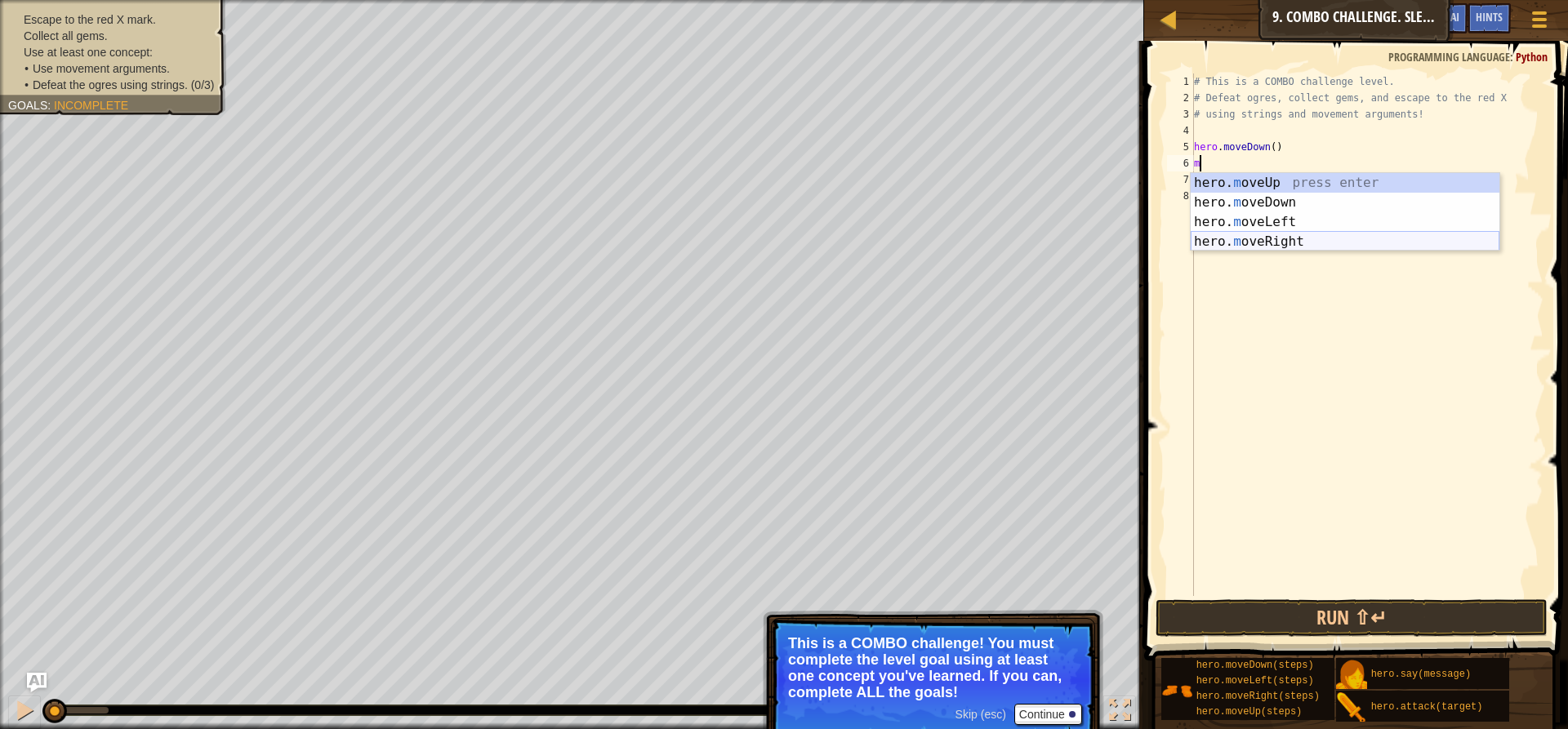
click at [1304, 235] on div "hero. m oveUp press enter hero. m oveDown press enter hero. m oveLeft press ent…" at bounding box center [1345, 232] width 309 height 117
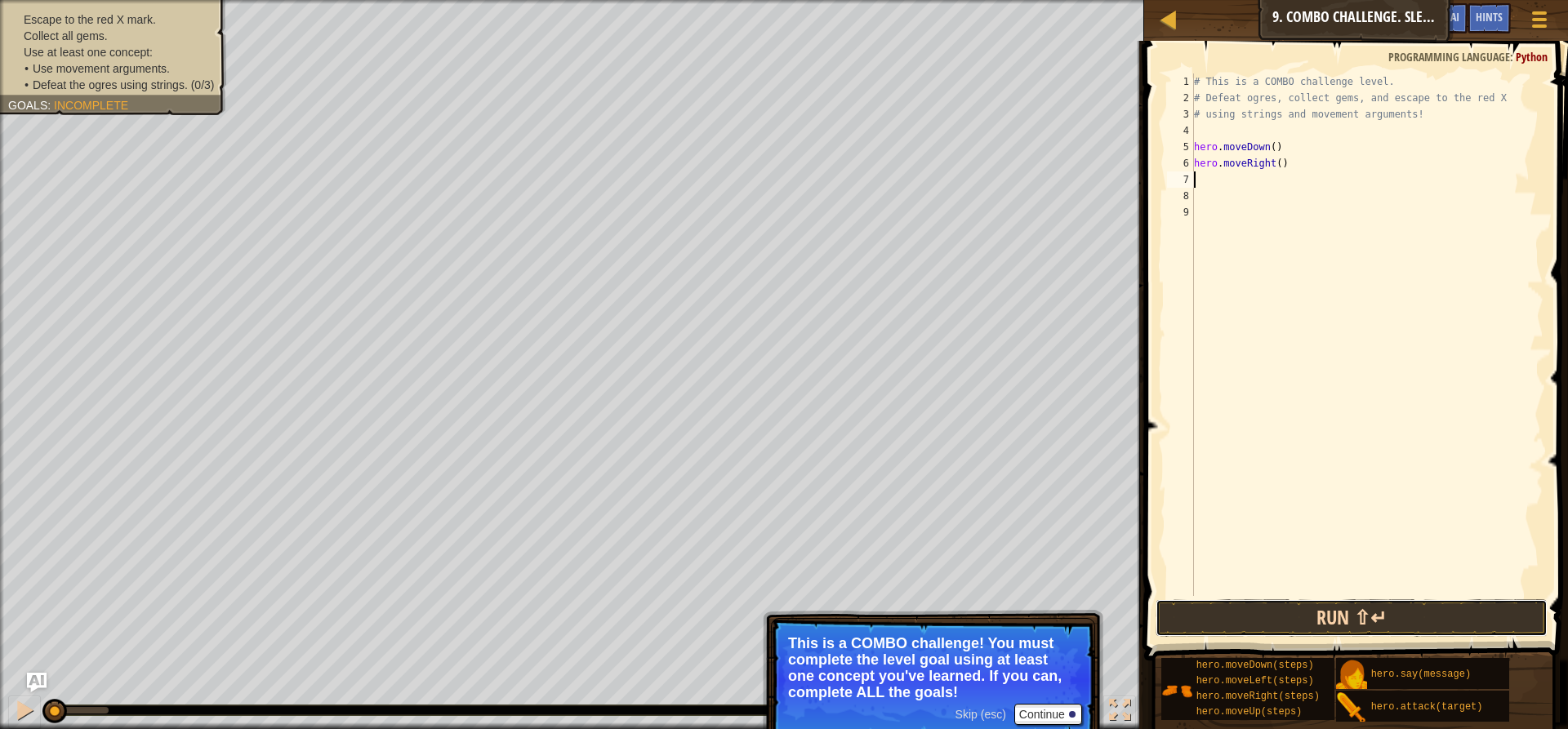
click at [1378, 625] on button "Run ⇧↵" at bounding box center [1350, 618] width 392 height 38
